Goal: Information Seeking & Learning: Understand process/instructions

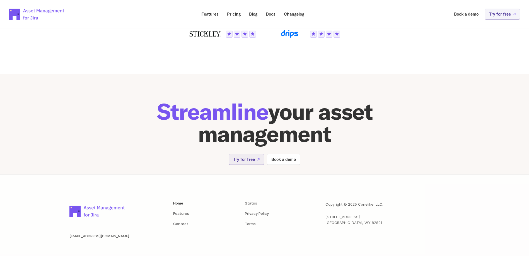
scroll to position [1105, 0]
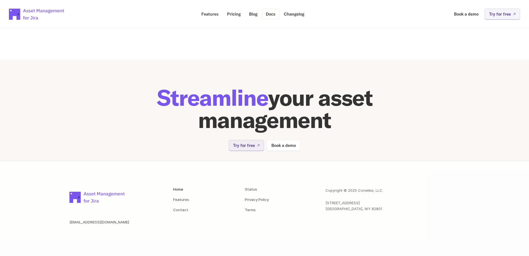
click at [269, 16] on p "Docs" at bounding box center [271, 14] width 10 height 4
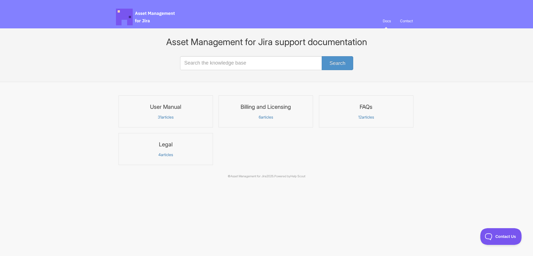
click at [167, 116] on p "31 articles" at bounding box center [165, 117] width 87 height 5
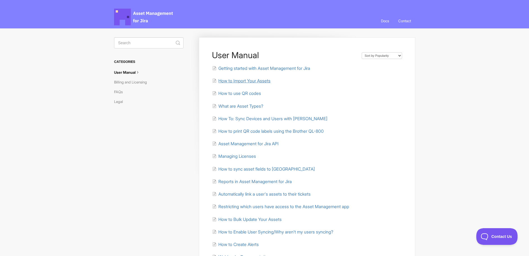
click at [255, 84] on span "How to Import Your Assets" at bounding box center [244, 80] width 52 height 5
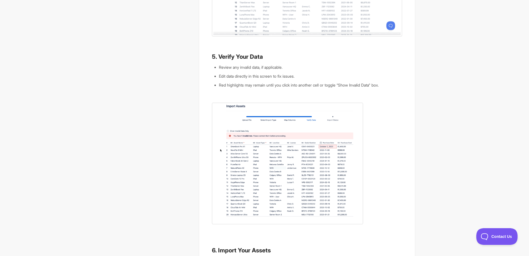
scroll to position [679, 0]
